Goal: Task Accomplishment & Management: Use online tool/utility

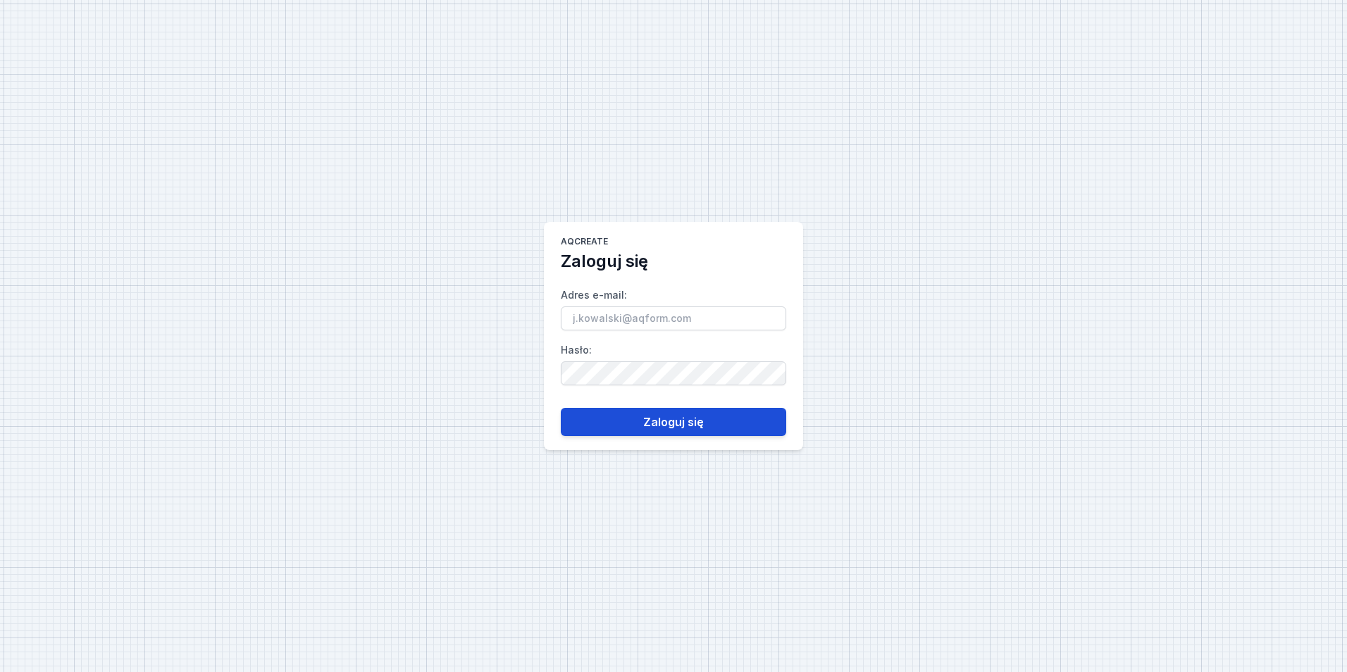
type input "[EMAIL_ADDRESS][PERSON_NAME][DOMAIN_NAME]"
click at [715, 430] on button "Zaloguj się" at bounding box center [673, 422] width 225 height 28
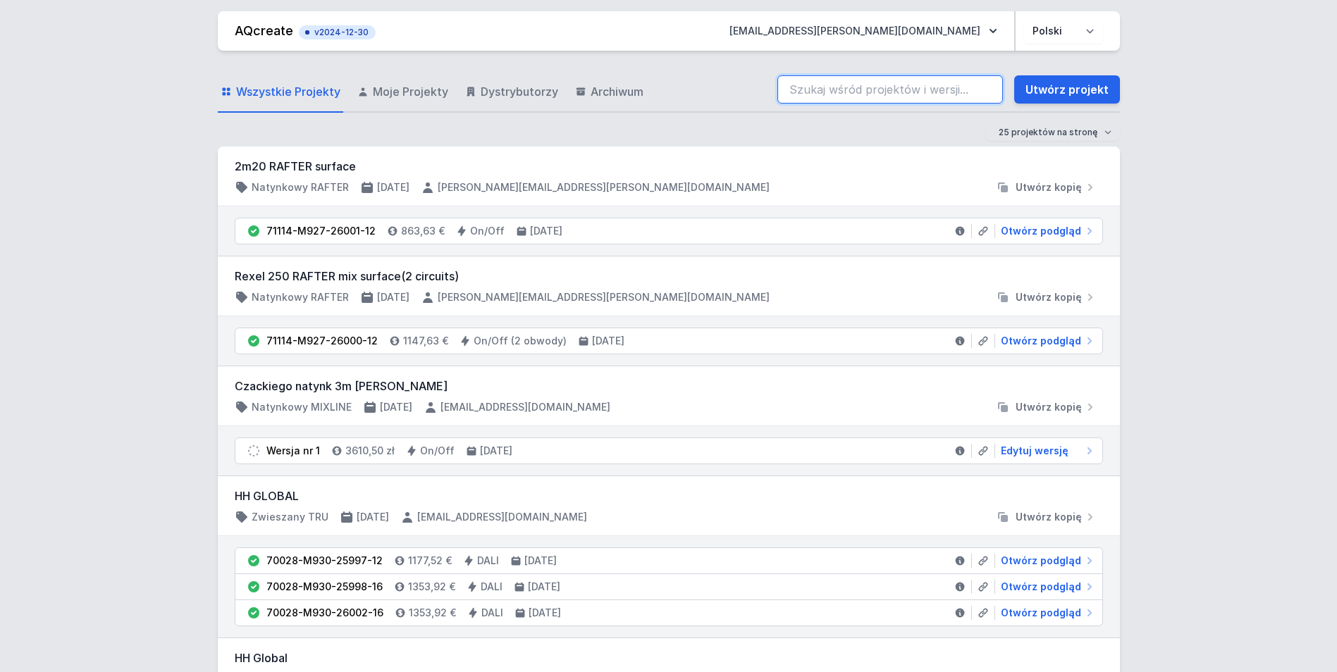
click at [829, 92] on input "search" at bounding box center [889, 89] width 225 height 28
click at [1091, 90] on link "Utwórz projekt" at bounding box center [1067, 89] width 106 height 28
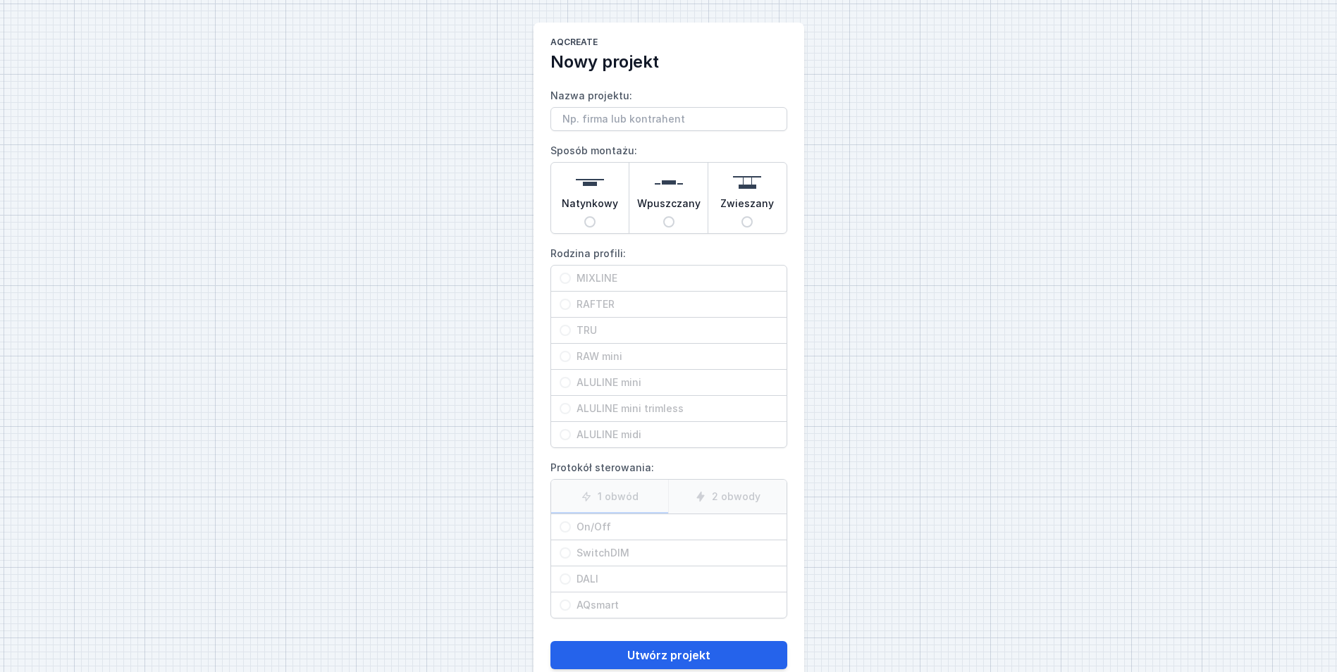
click at [588, 211] on span "Natynkowy" at bounding box center [590, 207] width 56 height 20
click at [588, 216] on input "Natynkowy" at bounding box center [589, 221] width 11 height 11
radio input "true"
click at [636, 385] on span "ALULINE mini" at bounding box center [674, 383] width 207 height 14
click at [571, 385] on input "ALULINE mini" at bounding box center [564, 382] width 11 height 11
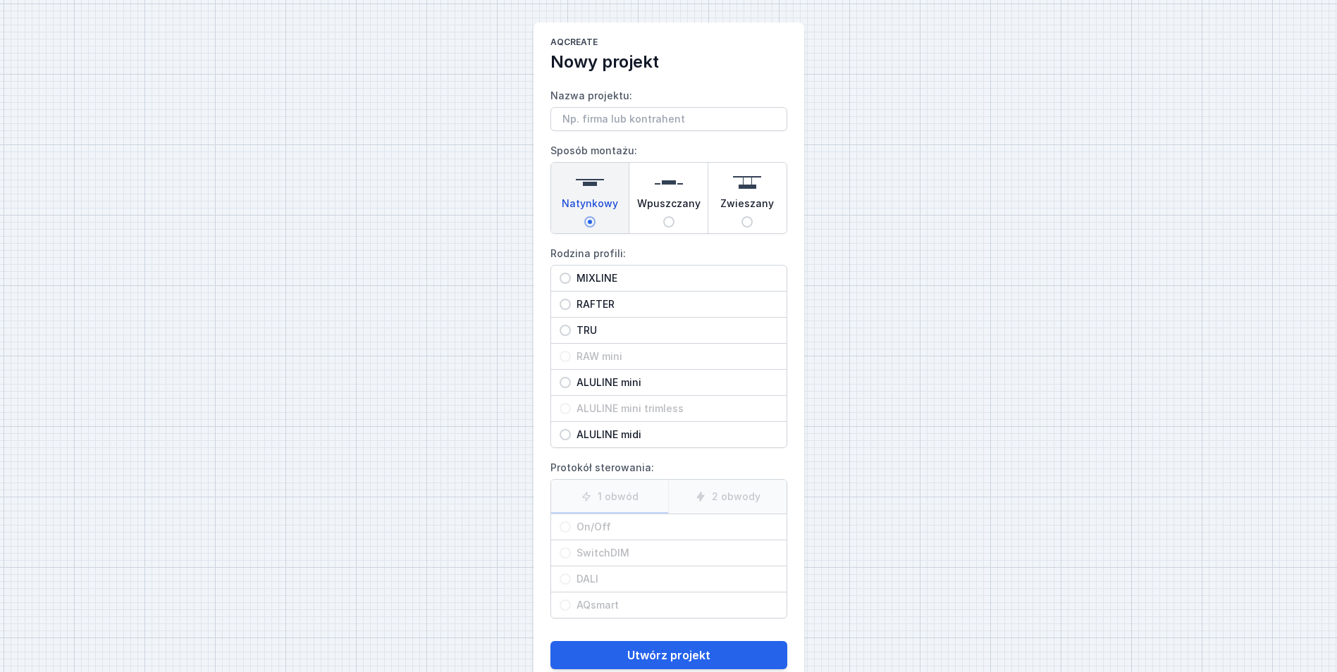
radio input "true"
click at [634, 524] on span "On/Off" at bounding box center [674, 527] width 207 height 14
click at [571, 524] on input "On/Off" at bounding box center [564, 526] width 11 height 11
radio input "true"
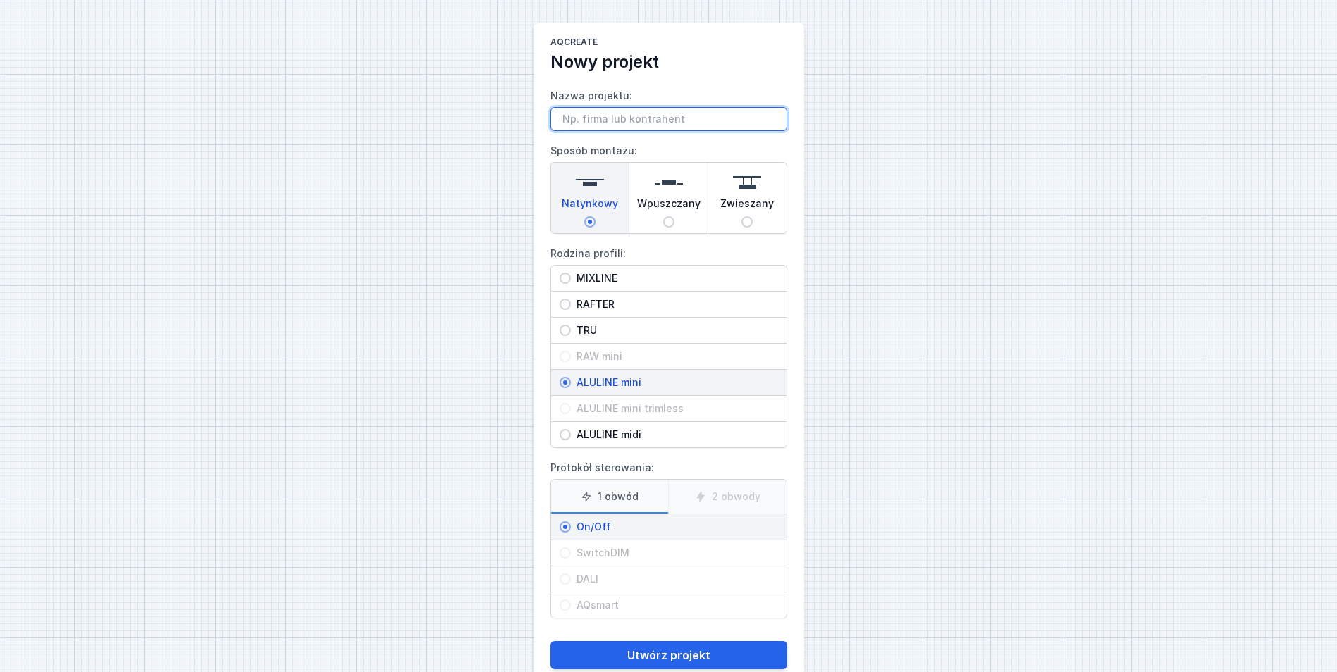
drag, startPoint x: 579, startPoint y: 117, endPoint x: 587, endPoint y: 118, distance: 7.8
click at [579, 117] on input "Nazwa projektu:" at bounding box center [668, 119] width 237 height 24
type input "Pr4374"
click at [550, 641] on button "Utwórz projekt" at bounding box center [668, 655] width 237 height 28
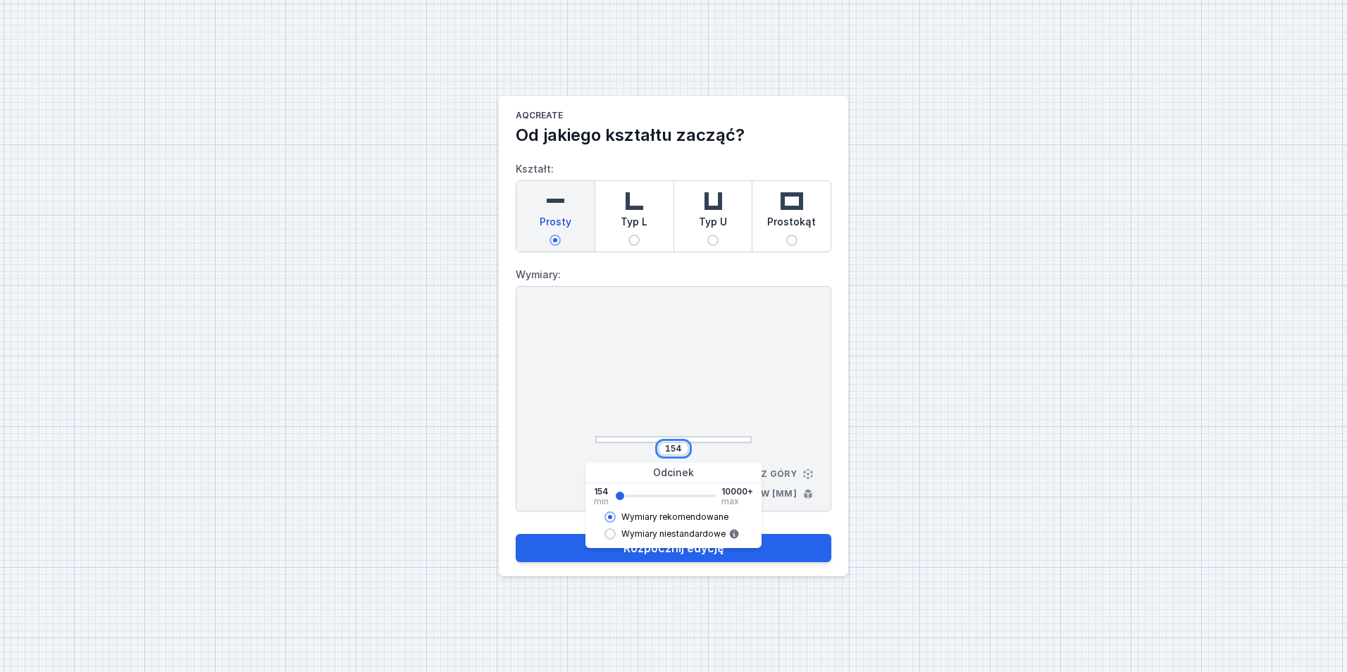
click at [673, 445] on input "154" at bounding box center [673, 448] width 23 height 11
type input "982"
click at [696, 399] on div at bounding box center [673, 376] width 156 height 134
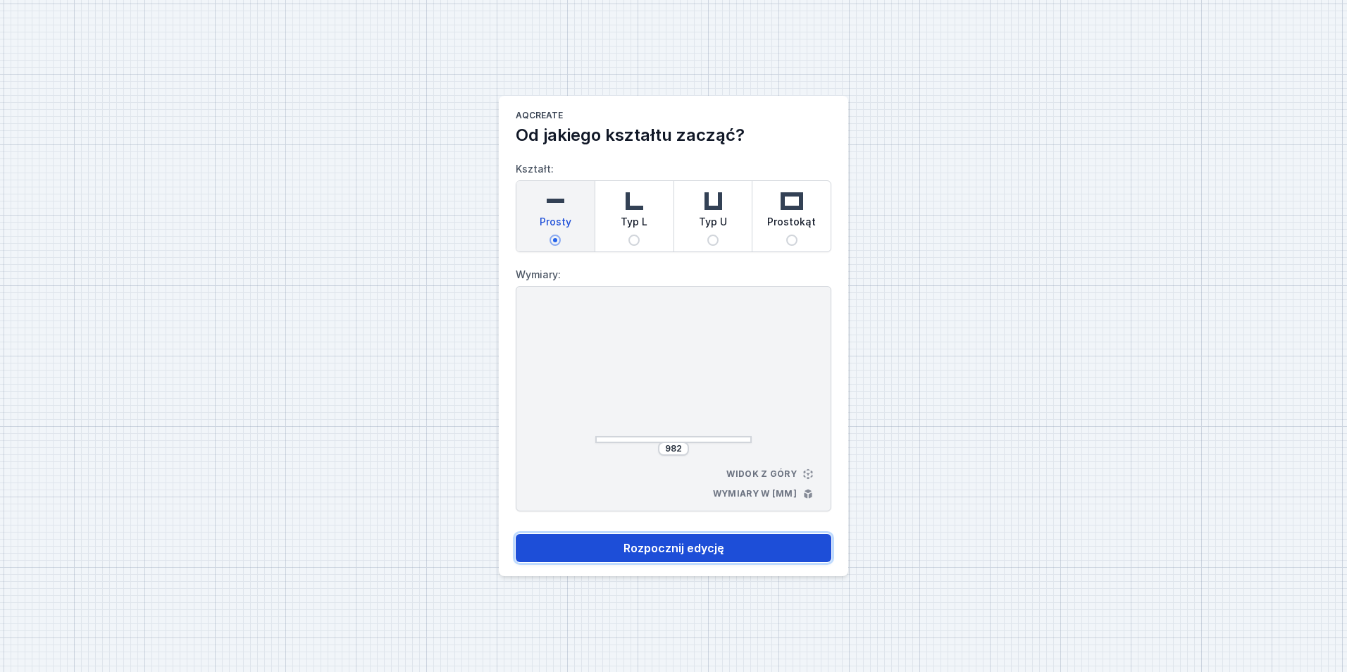
click at [700, 540] on button "Rozpocznij edycję" at bounding box center [674, 548] width 316 height 28
select select "3000"
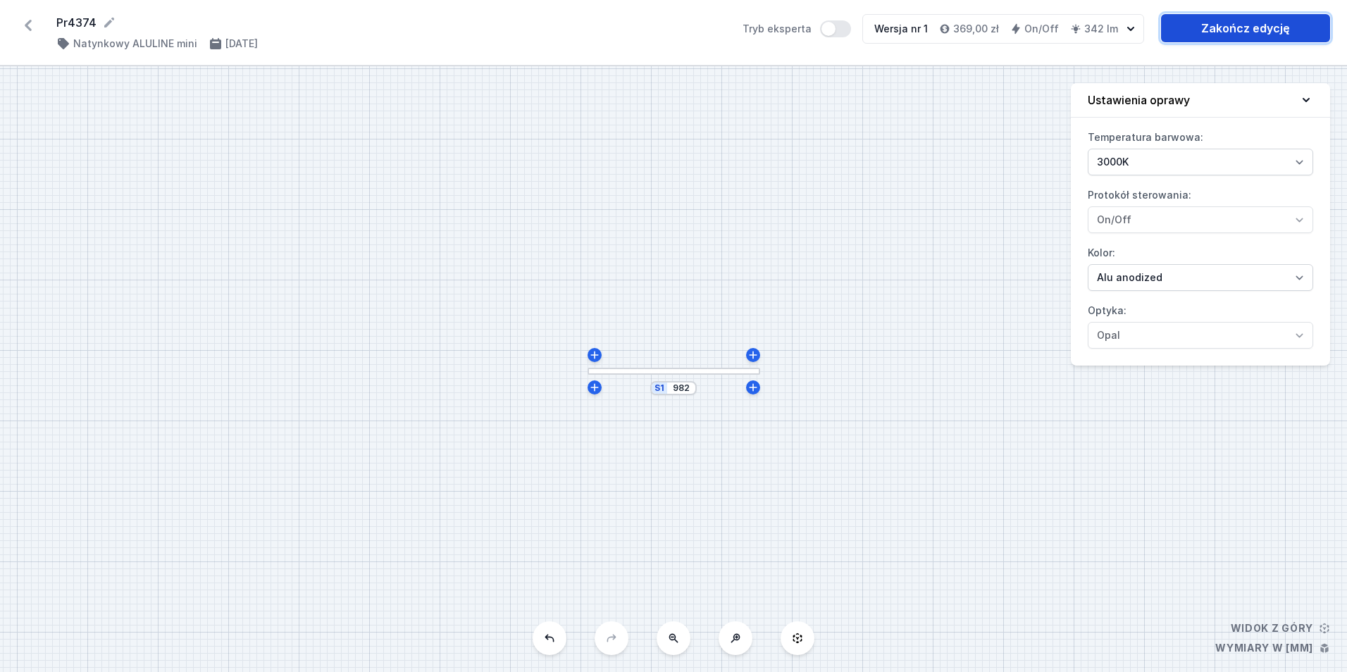
click at [1211, 32] on link "Zakończ edycję" at bounding box center [1245, 28] width 169 height 28
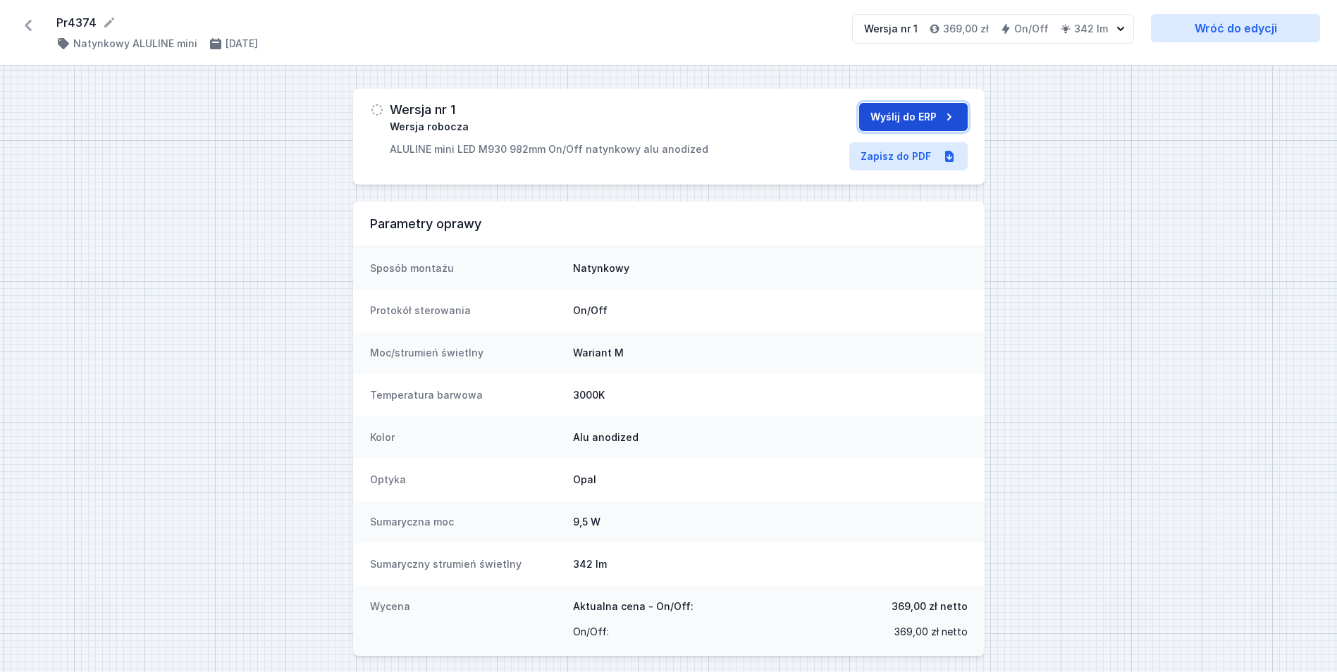
click at [906, 115] on button "Wyślij do ERP" at bounding box center [913, 117] width 109 height 28
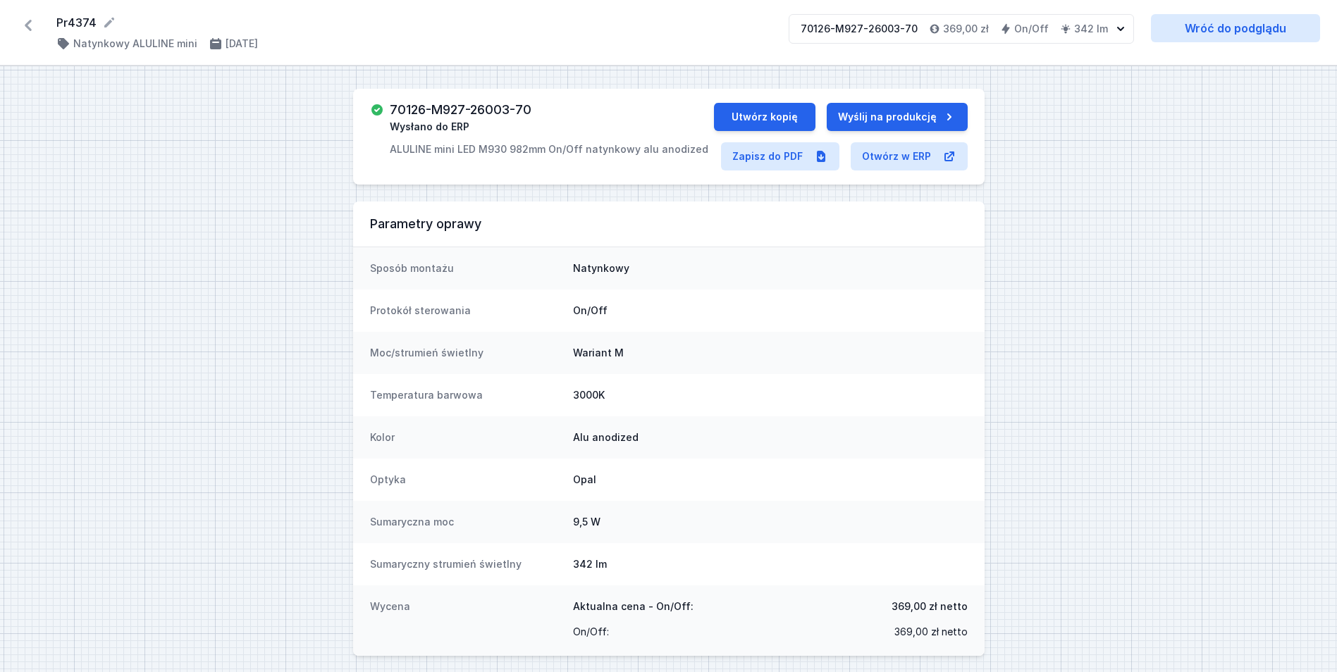
click at [481, 109] on h3 "70126-M927-26003-70" at bounding box center [461, 110] width 142 height 14
copy h3 "70126-M927-26003-70"
